Goal: Find specific page/section: Find specific page/section

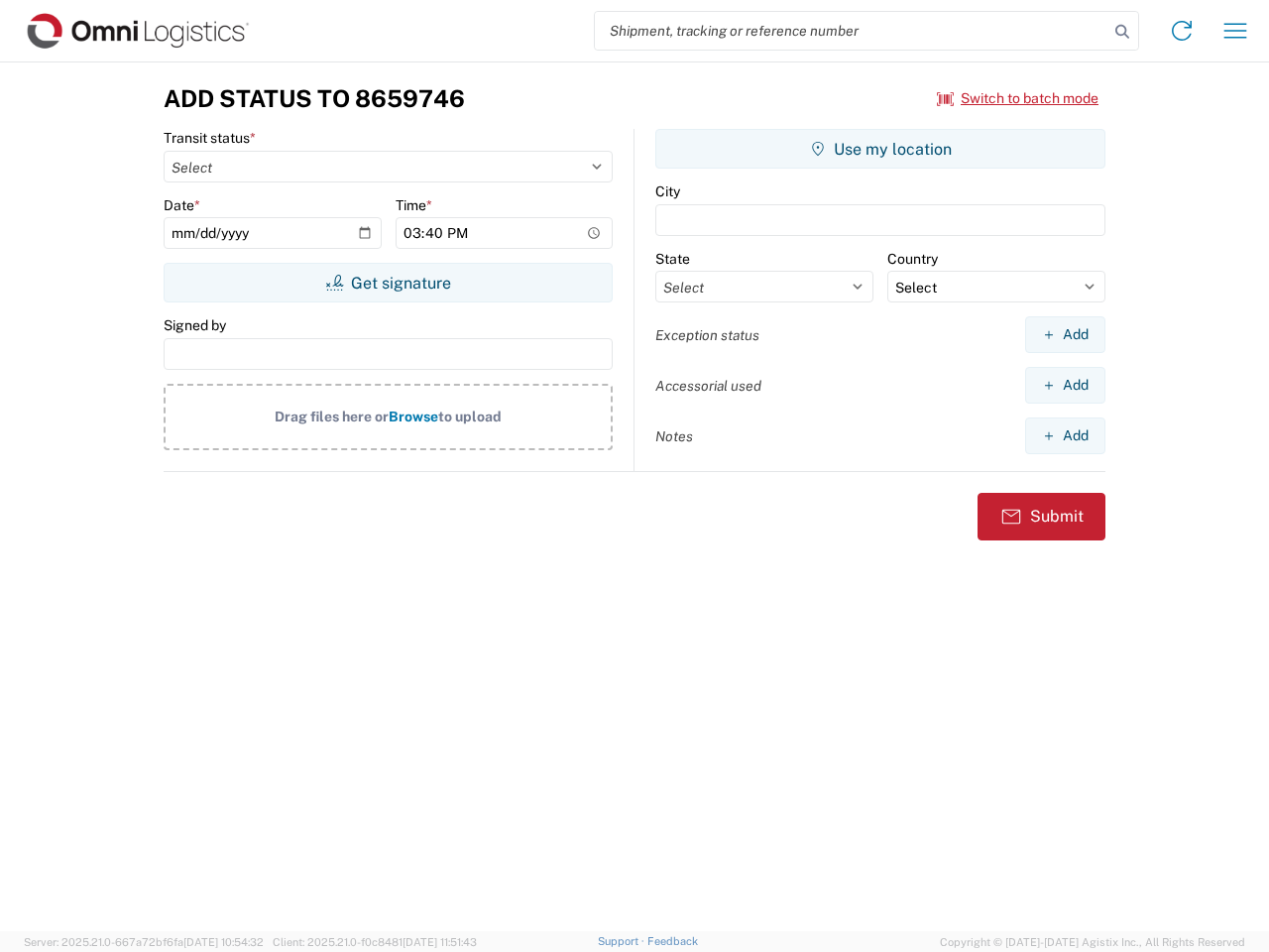
click at [852, 31] on input "search" at bounding box center [852, 31] width 514 height 38
click at [1123, 32] on icon at bounding box center [1123, 32] width 28 height 28
click at [1183, 31] on icon at bounding box center [1183, 31] width 32 height 32
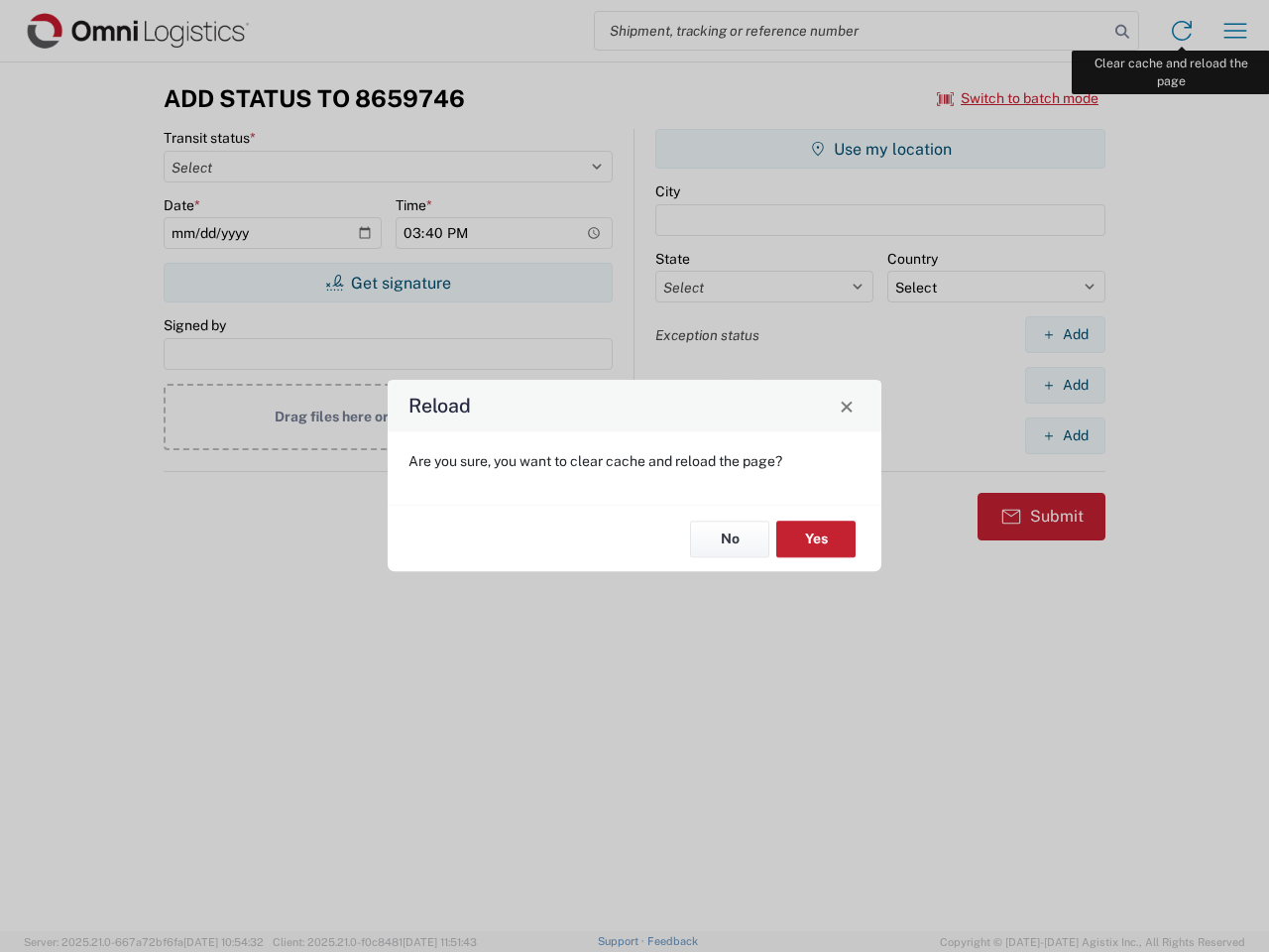
click at [1235, 31] on div "Reload Are you sure, you want to clear cache and reload the page? No Yes" at bounding box center [634, 476] width 1269 height 952
click at [1019, 98] on div "Reload Are you sure, you want to clear cache and reload the page? No Yes" at bounding box center [634, 476] width 1269 height 952
click at [388, 282] on div "Reload Are you sure, you want to clear cache and reload the page? No Yes" at bounding box center [634, 476] width 1269 height 952
click at [880, 149] on div "Reload Are you sure, you want to clear cache and reload the page? No Yes" at bounding box center [634, 476] width 1269 height 952
click at [1065, 334] on div "Reload Are you sure, you want to clear cache and reload the page? No Yes" at bounding box center [634, 476] width 1269 height 952
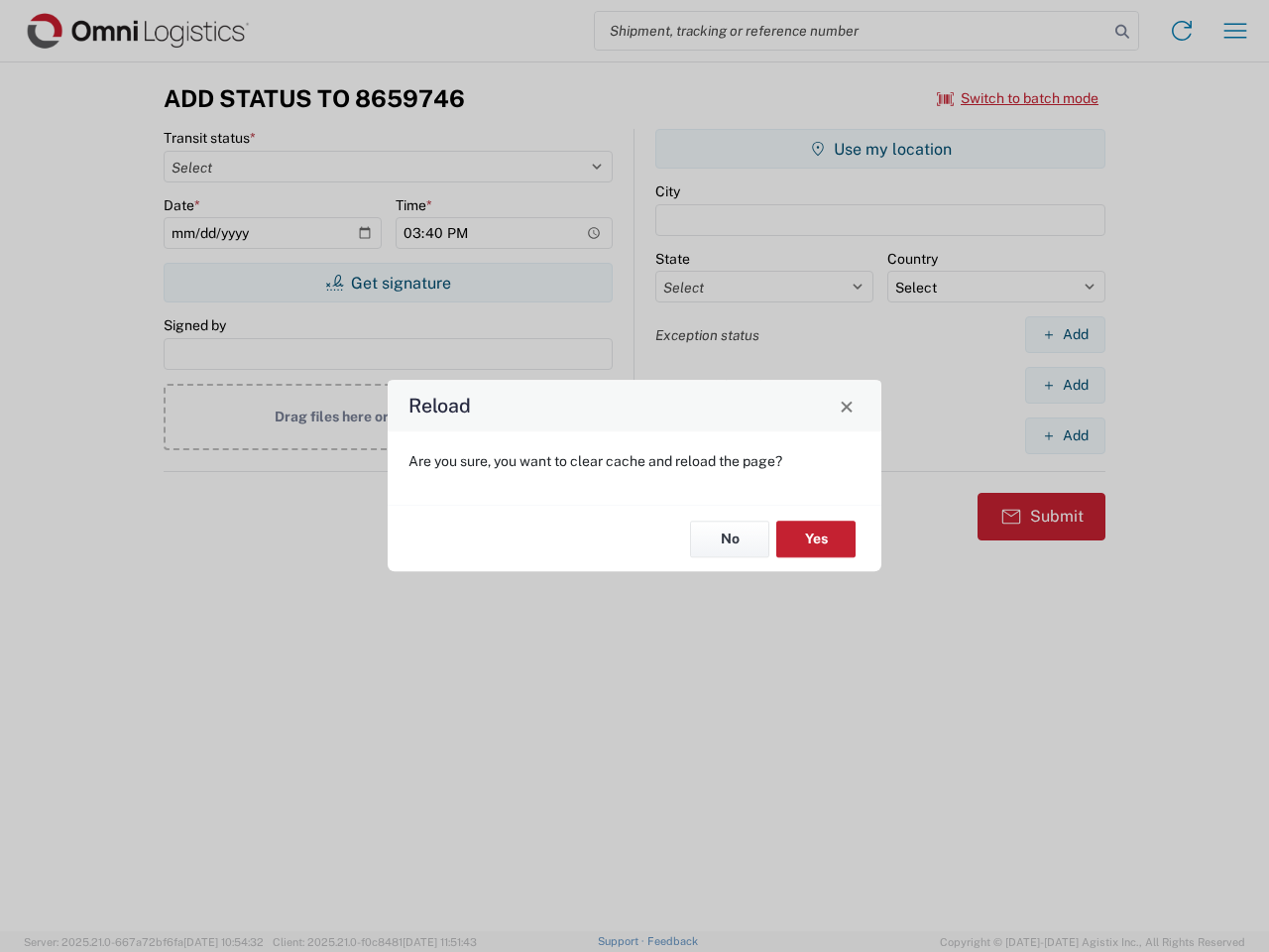
click at [1065, 385] on div "Reload Are you sure, you want to clear cache and reload the page? No Yes" at bounding box center [634, 476] width 1269 height 952
click at [1065, 435] on div "Reload Are you sure, you want to clear cache and reload the page? No Yes" at bounding box center [634, 476] width 1269 height 952
